Goal: Information Seeking & Learning: Learn about a topic

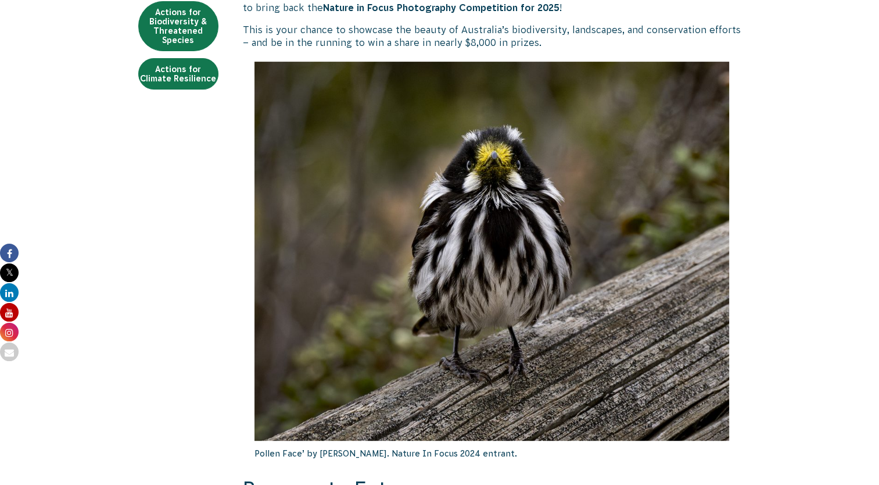
scroll to position [415, 0]
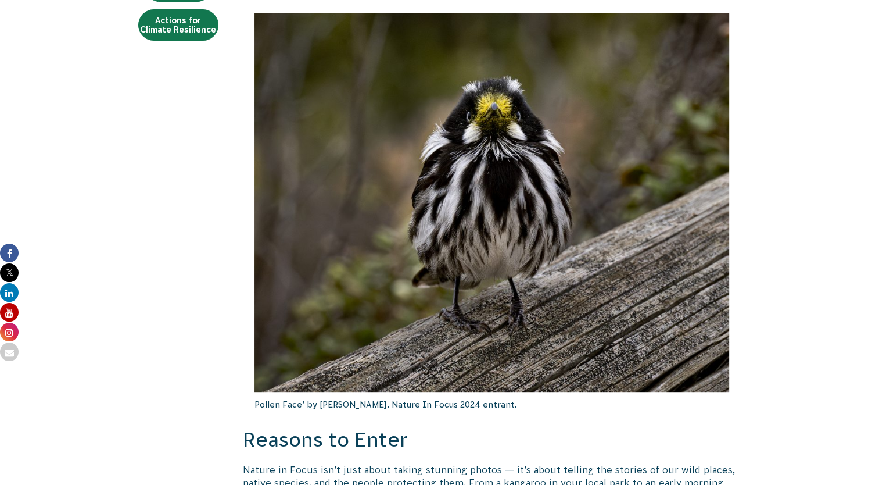
click at [528, 164] on img at bounding box center [492, 202] width 475 height 379
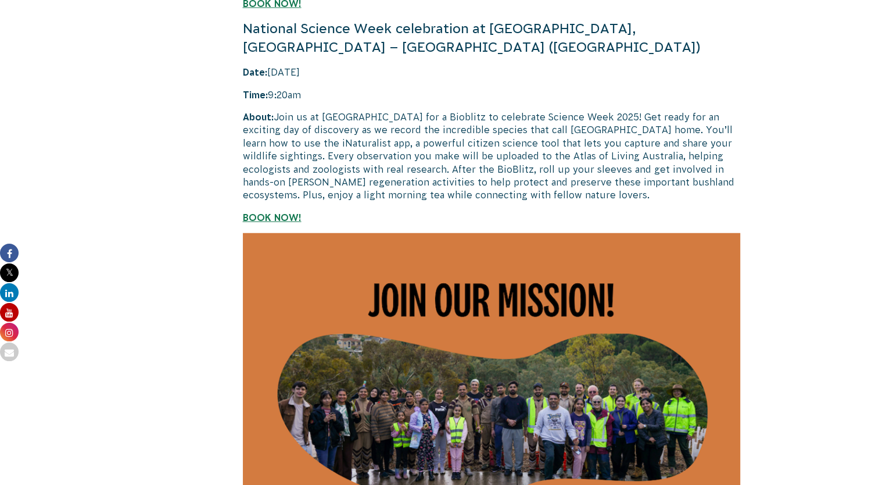
scroll to position [2992, 0]
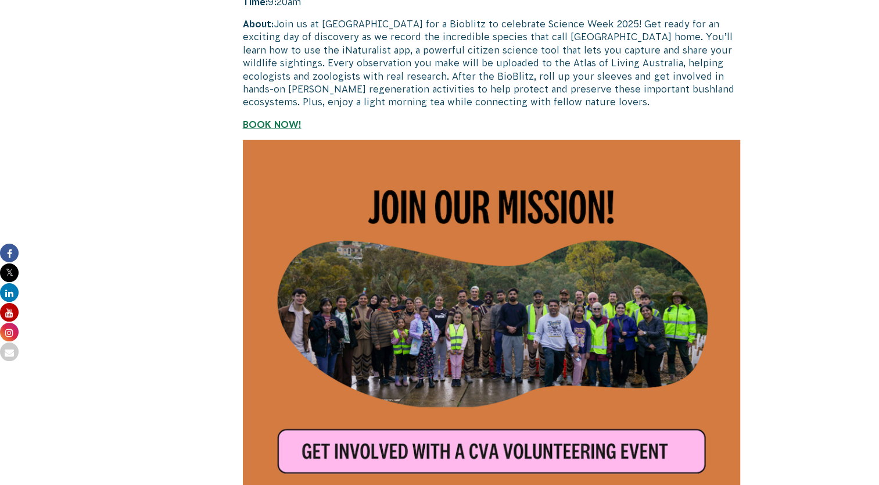
scroll to position [3013, 0]
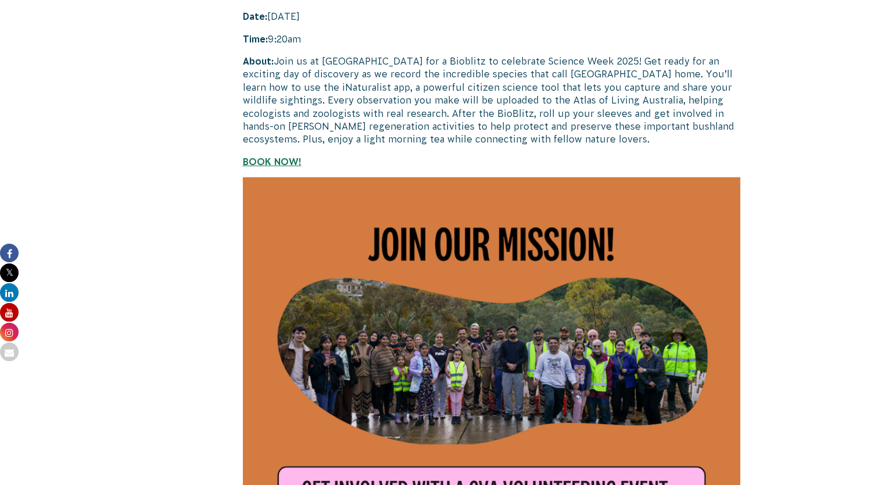
click at [485, 464] on img at bounding box center [492, 384] width 499 height 415
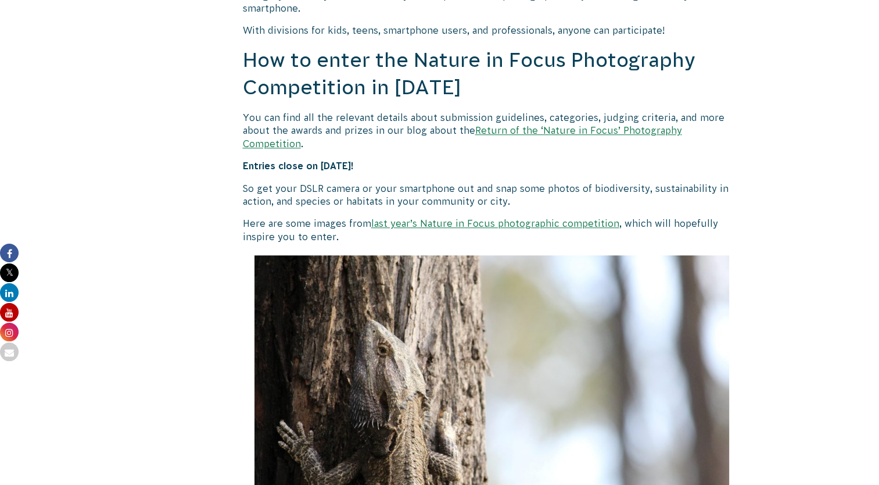
scroll to position [1027, 0]
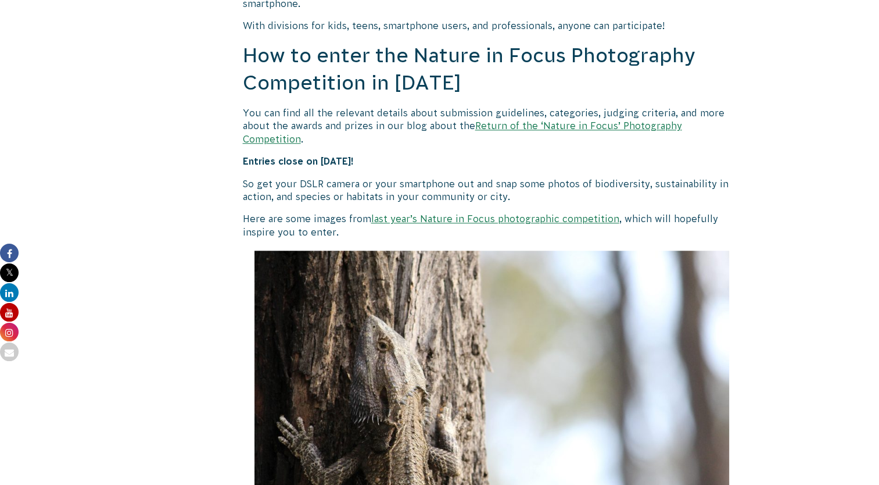
click at [536, 213] on link "last year’s Nature in Focus photographic competition" at bounding box center [495, 218] width 248 height 10
click at [588, 124] on link "Return of the ‘Nature in Focus’ Photography Competition" at bounding box center [462, 131] width 439 height 23
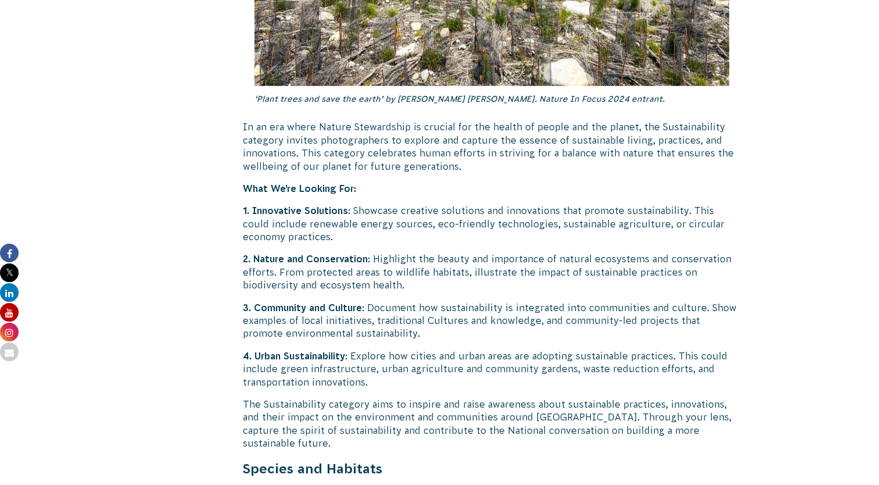
scroll to position [2803, 0]
